Goal: Transaction & Acquisition: Purchase product/service

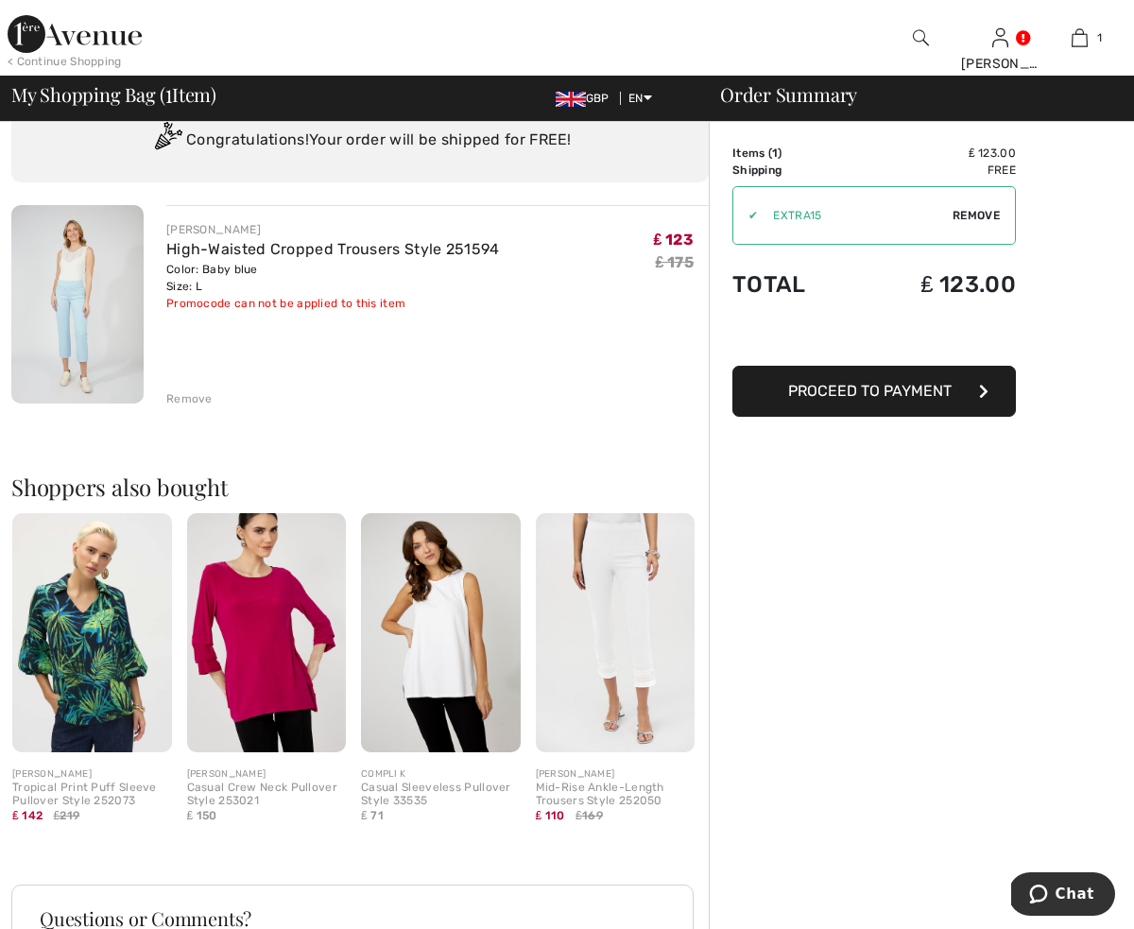
scroll to position [77, 0]
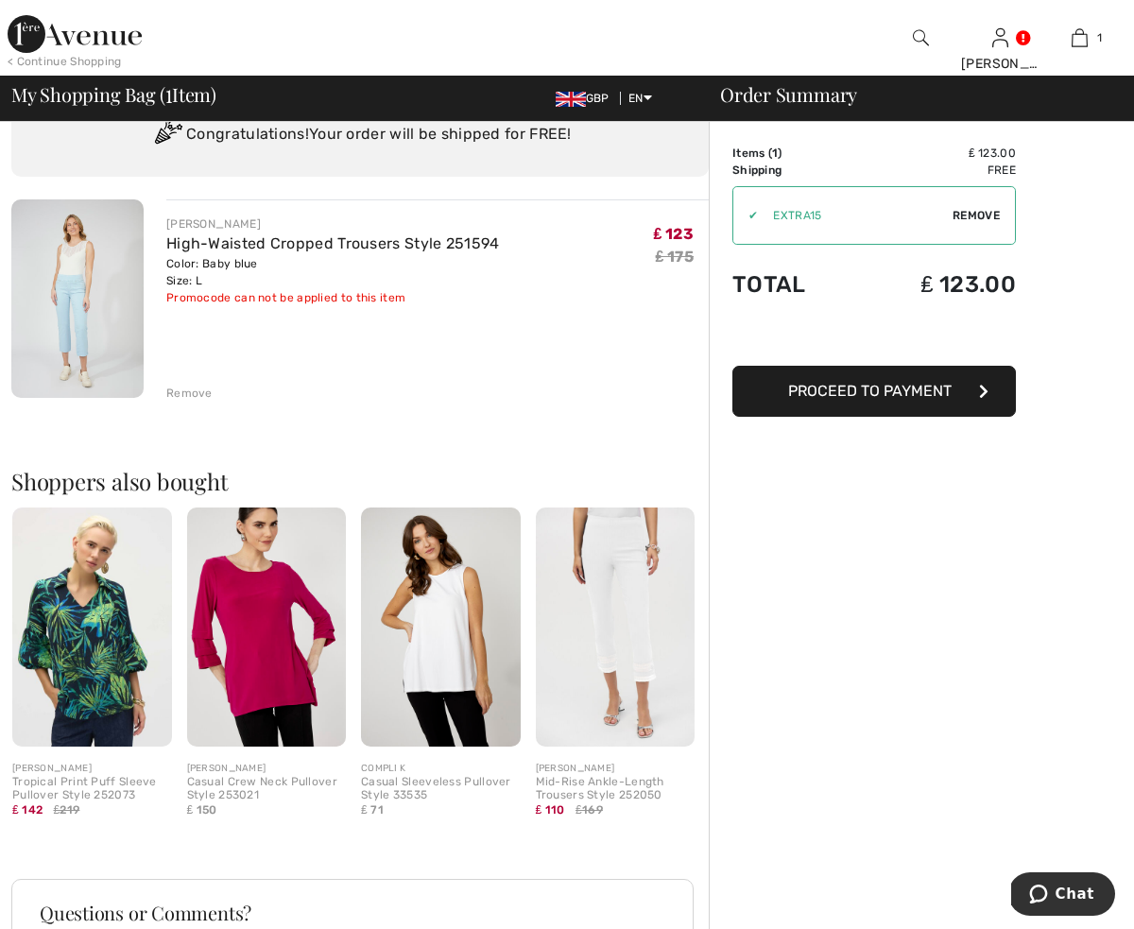
click at [893, 392] on span "Proceed to Payment" at bounding box center [869, 391] width 163 height 18
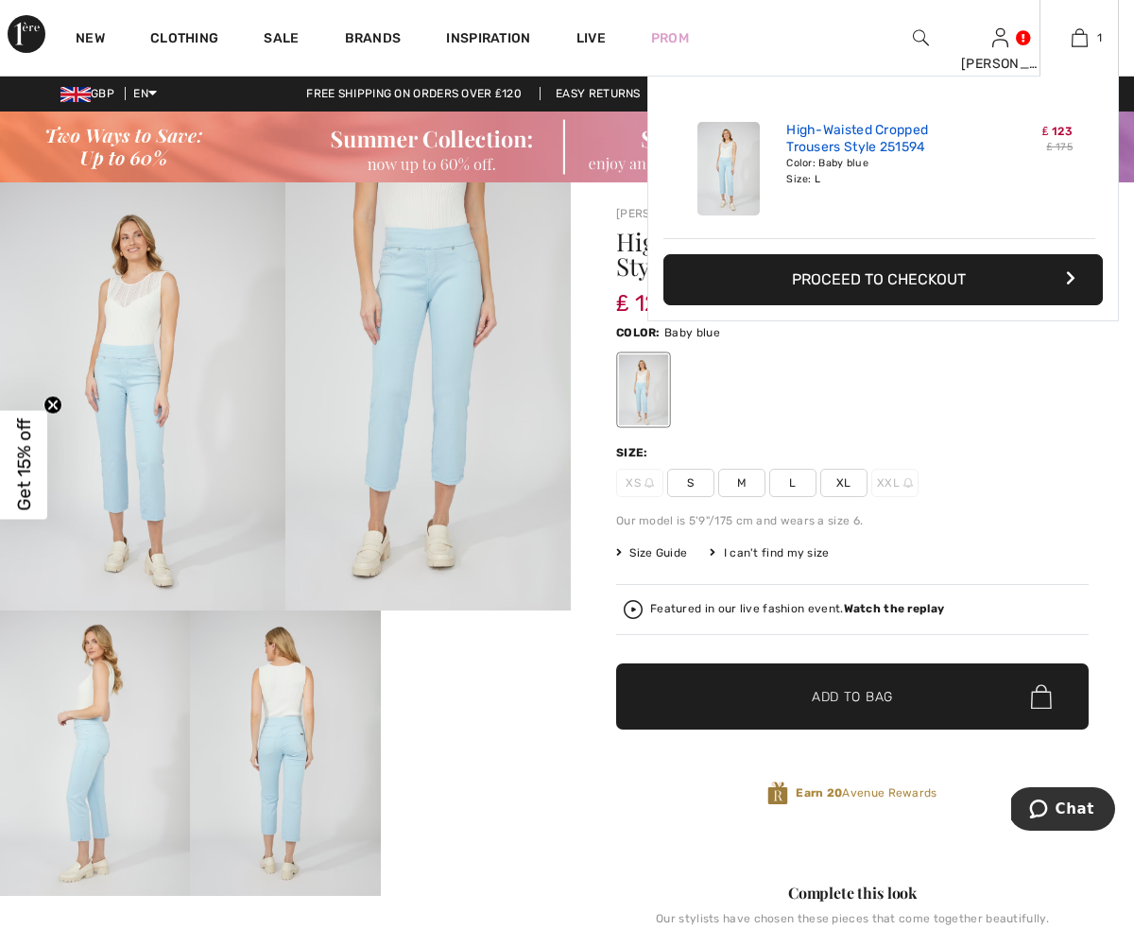
click at [894, 142] on link "High-Waisted Cropped Trousers Style 251594" at bounding box center [879, 139] width 186 height 34
click at [1063, 137] on span "₤ 123" at bounding box center [1057, 131] width 30 height 13
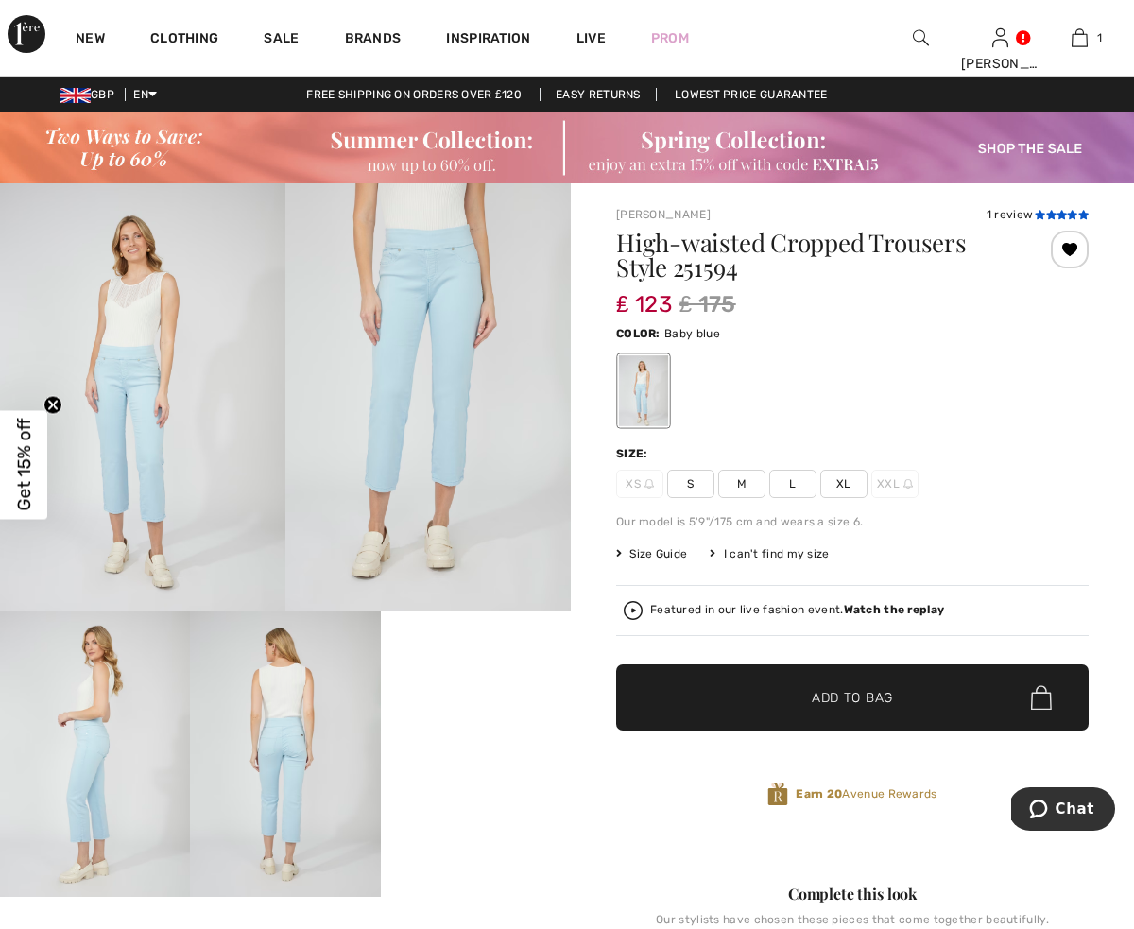
click at [1052, 213] on icon at bounding box center [1051, 214] width 10 height 9
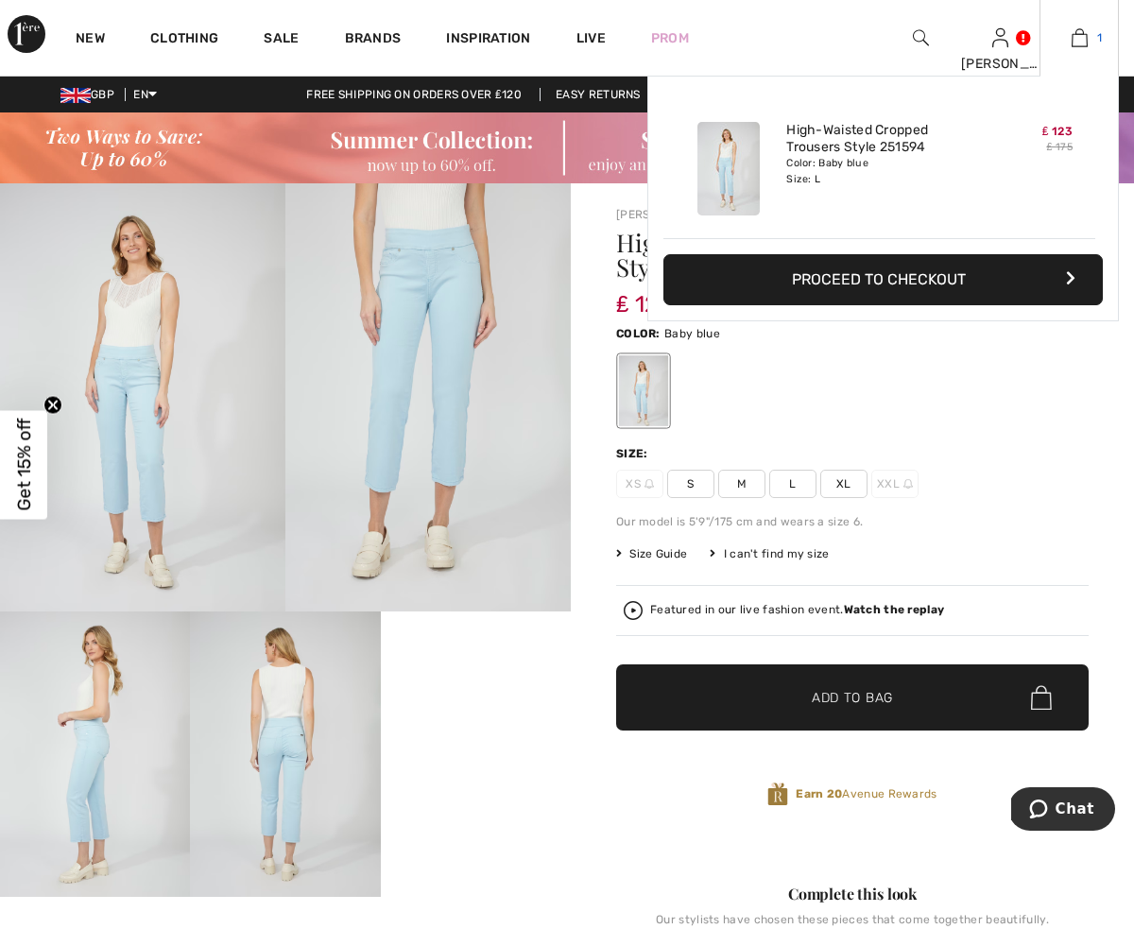
click at [1082, 38] on img at bounding box center [1080, 37] width 16 height 23
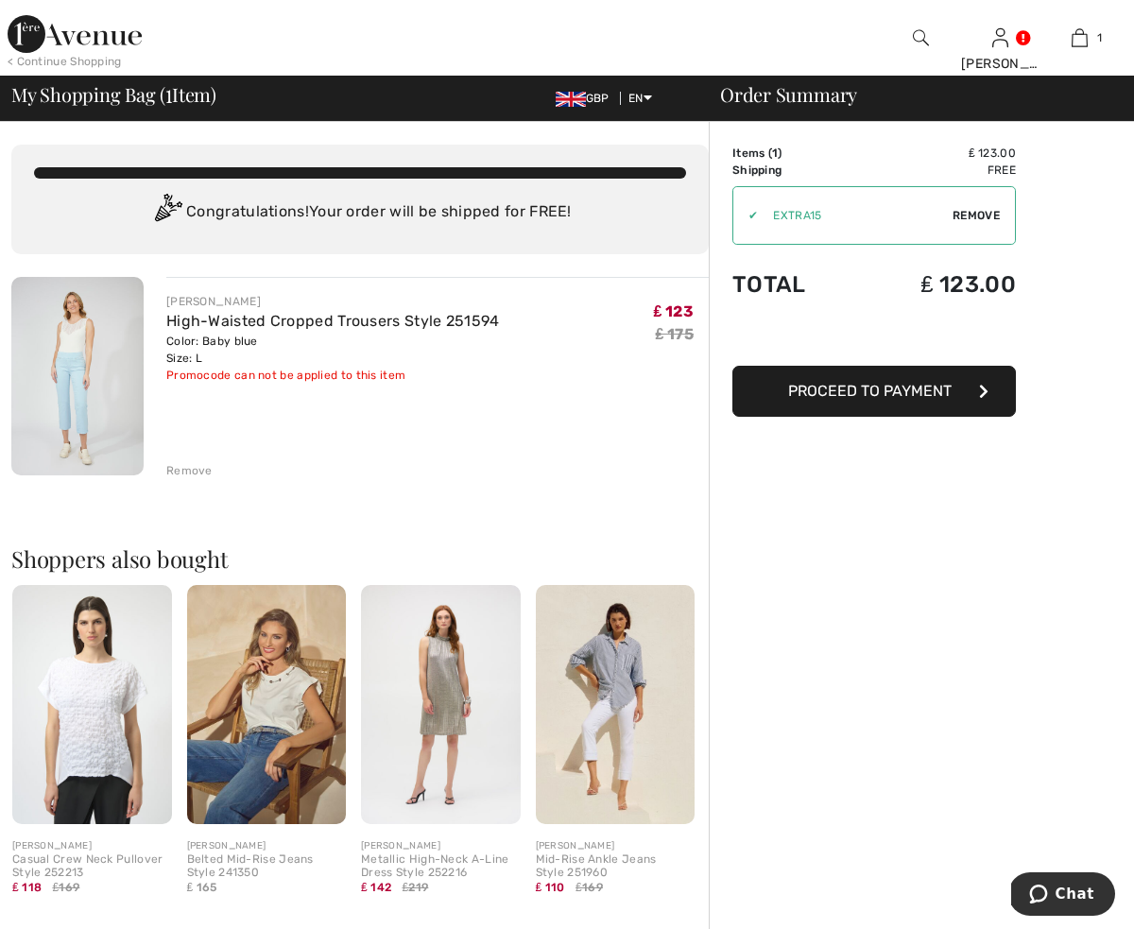
scroll to position [4, 0]
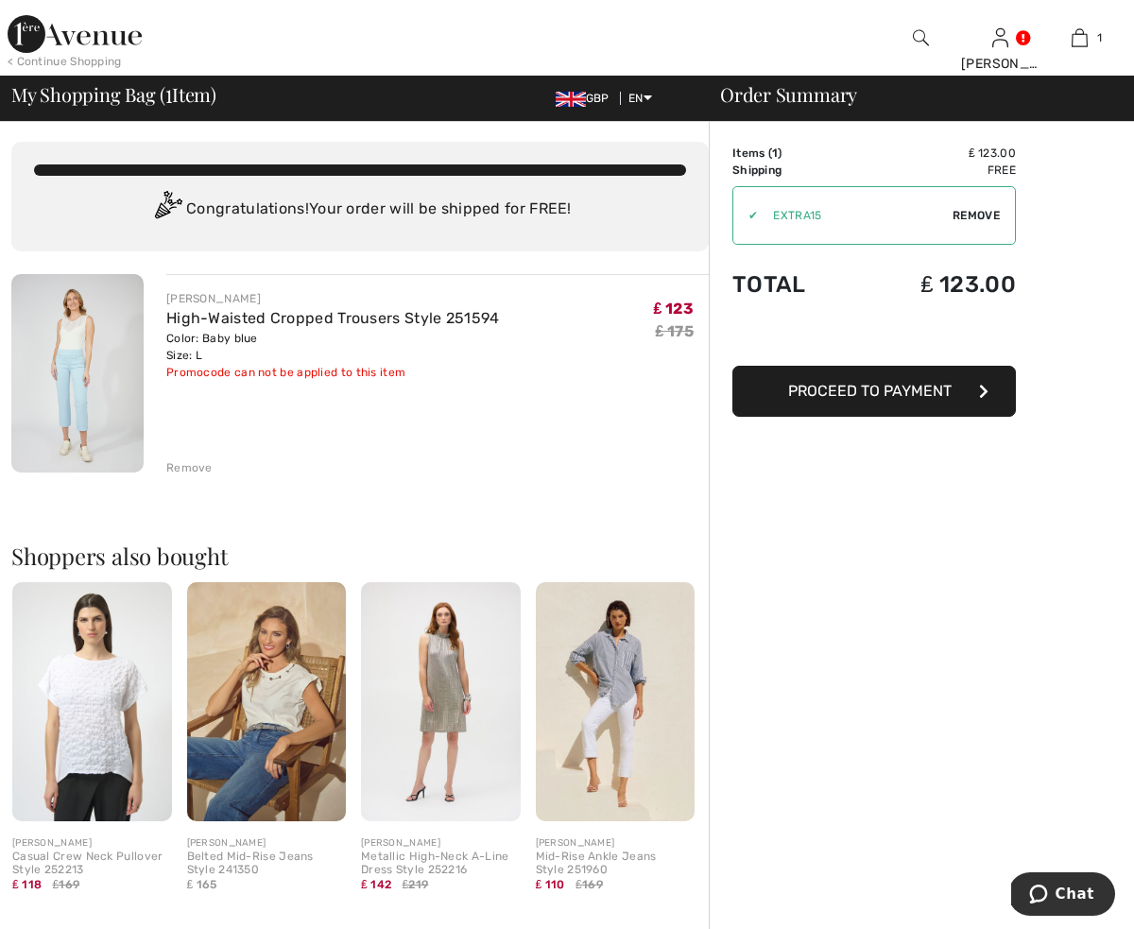
click at [978, 213] on span "Remove" at bounding box center [976, 215] width 47 height 17
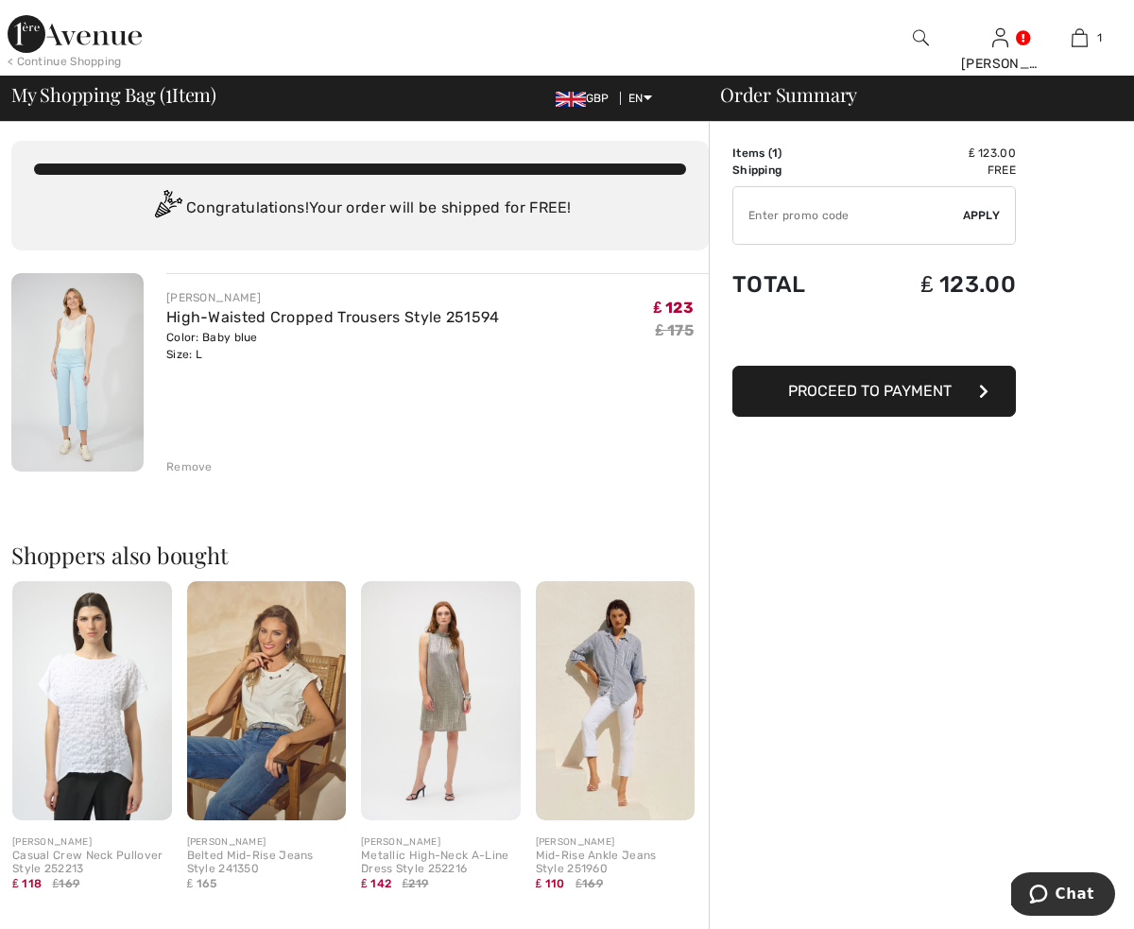
click at [758, 151] on td "Items ( 1 )" at bounding box center [793, 153] width 123 height 17
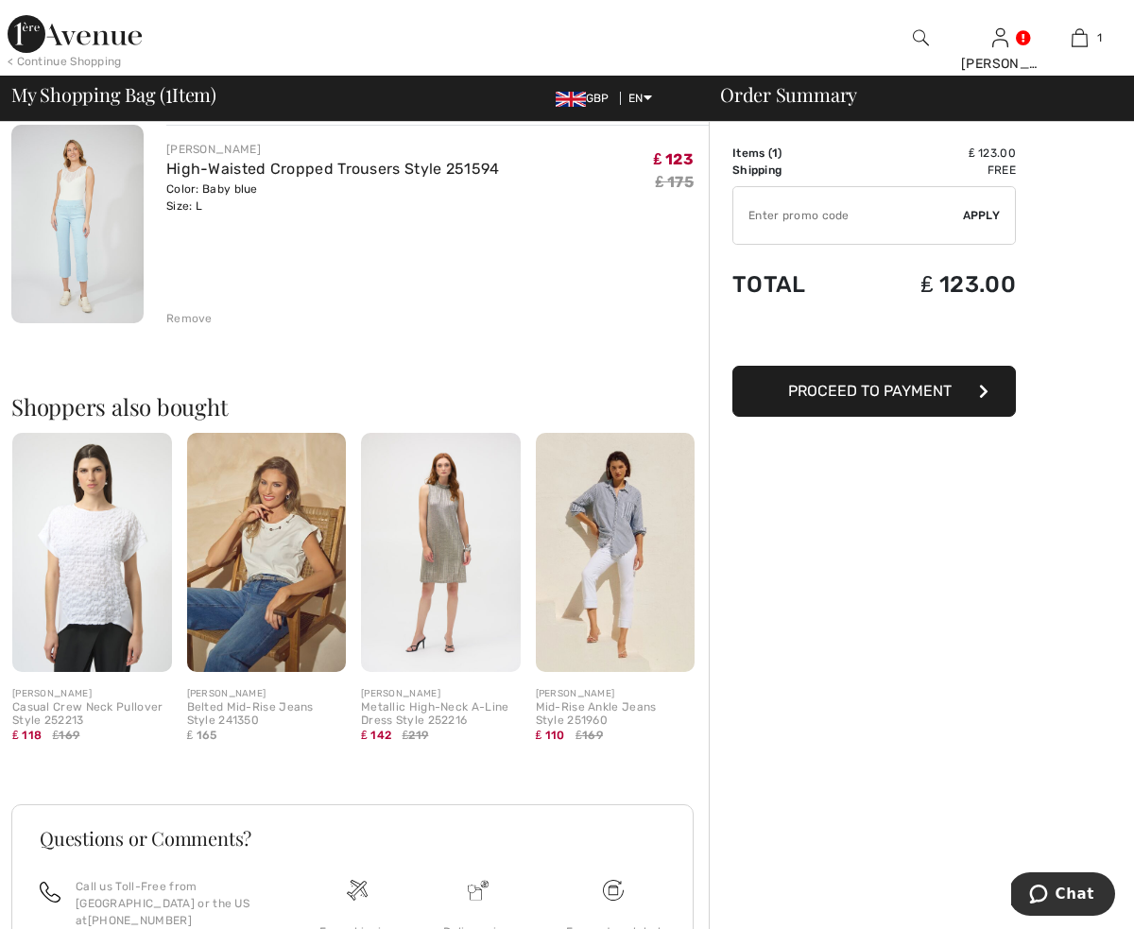
scroll to position [176, 0]
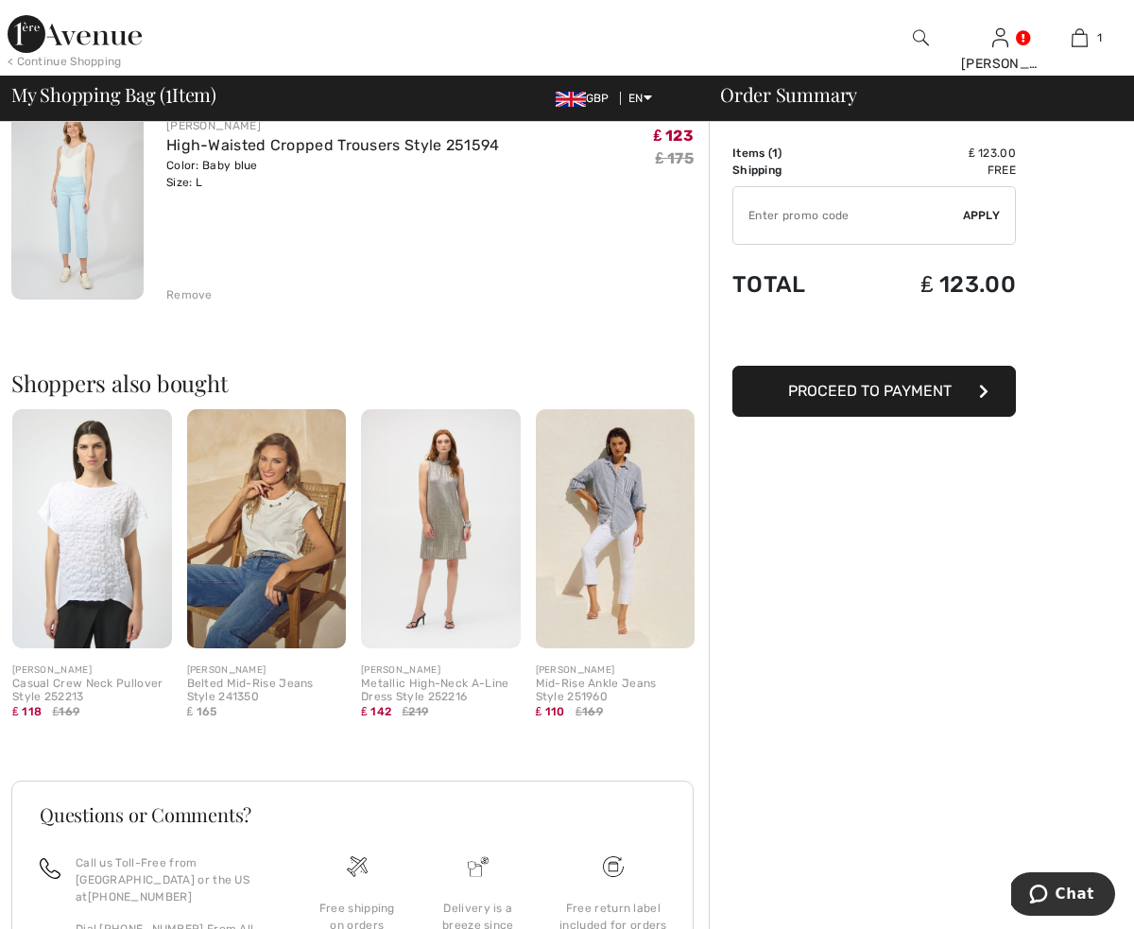
click at [194, 295] on div "Remove" at bounding box center [189, 294] width 46 height 17
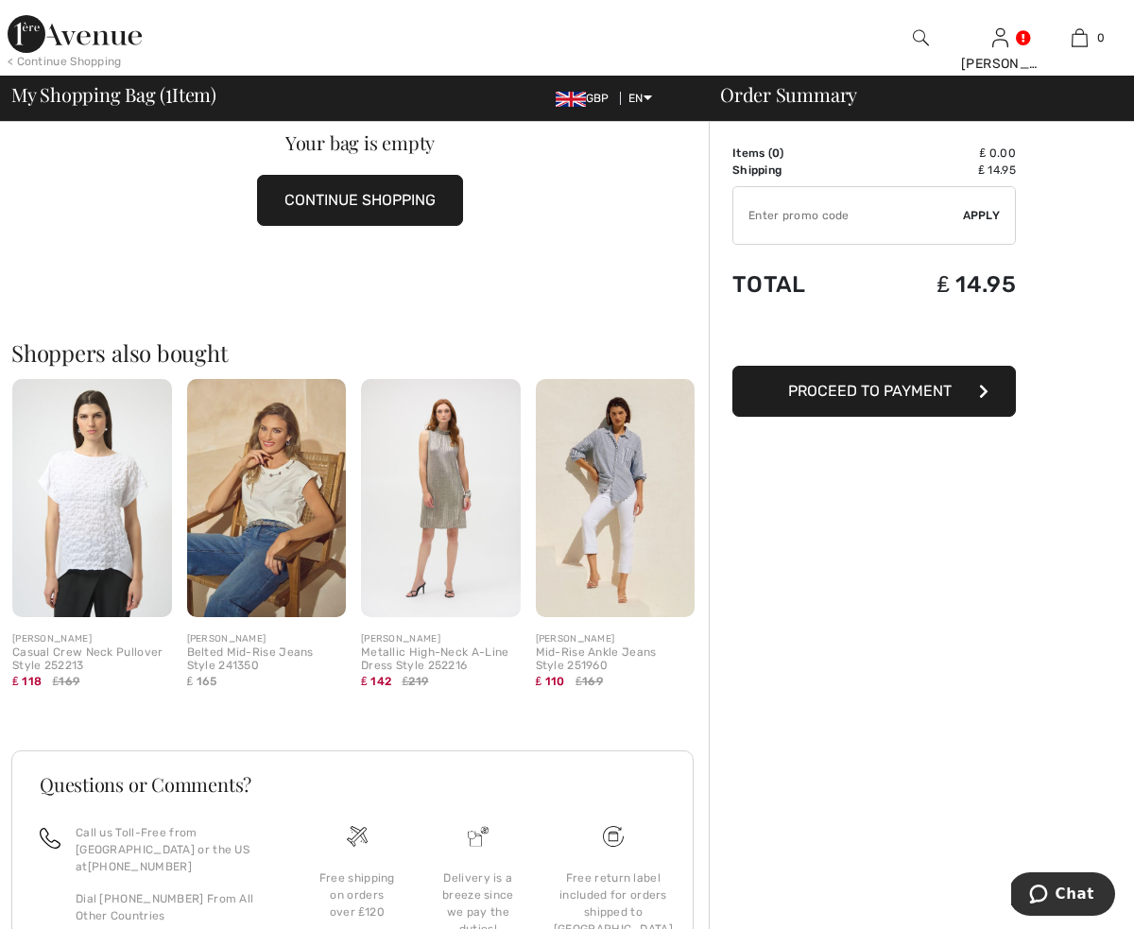
scroll to position [0, 0]
